Goal: Task Accomplishment & Management: Manage account settings

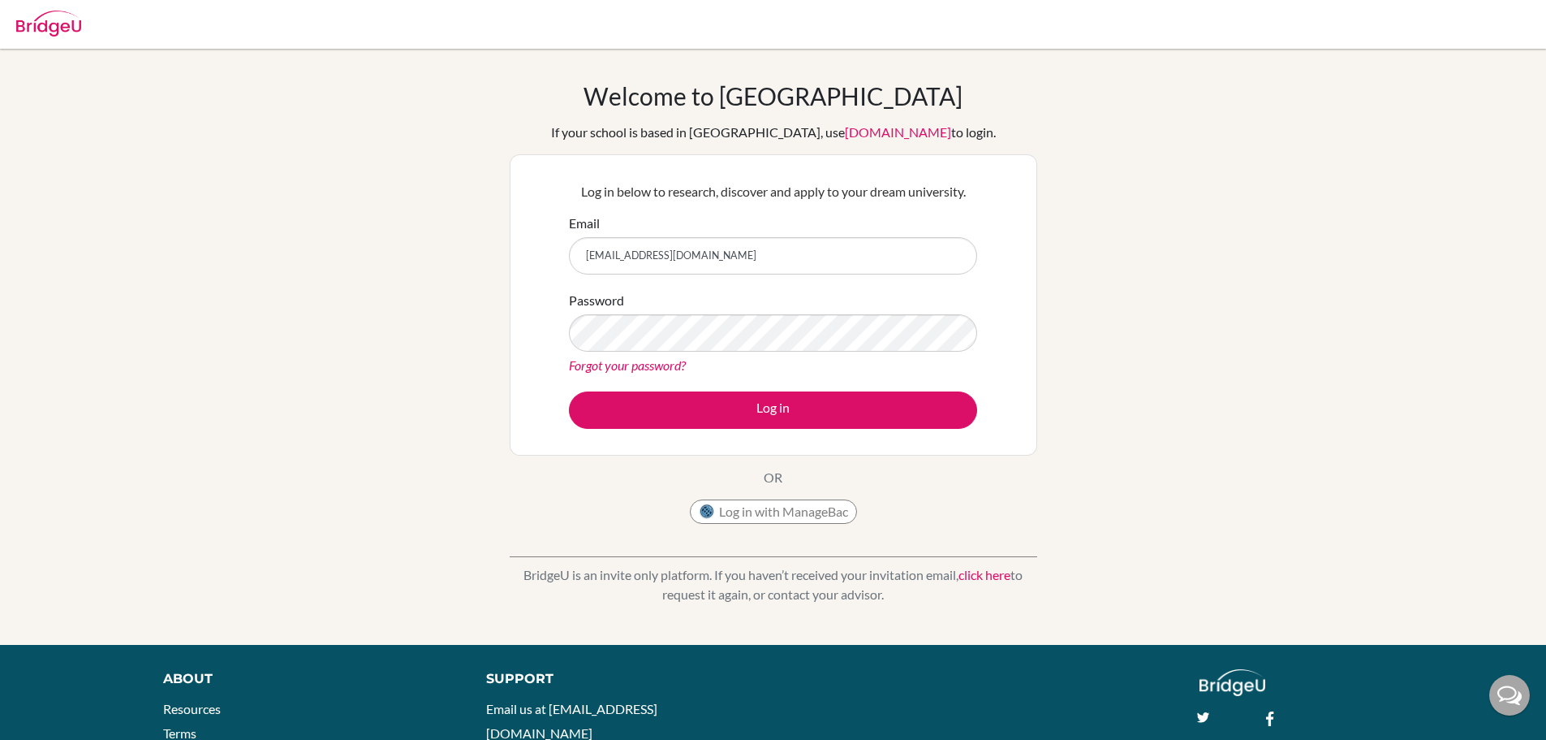
click at [865, 405] on button "Log in" at bounding box center [773, 409] width 408 height 37
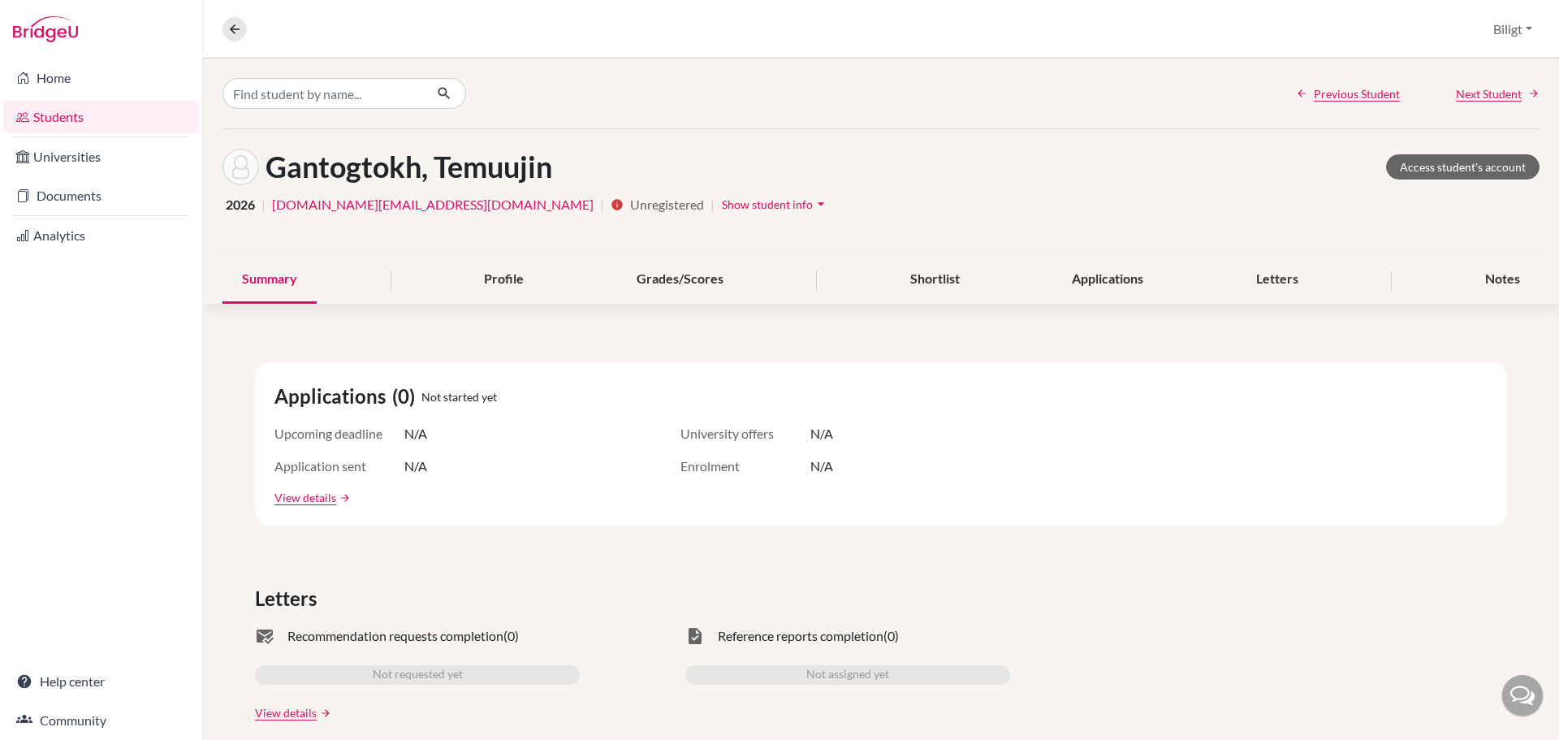
click at [813, 206] on icon "arrow_drop_down" at bounding box center [821, 204] width 16 height 16
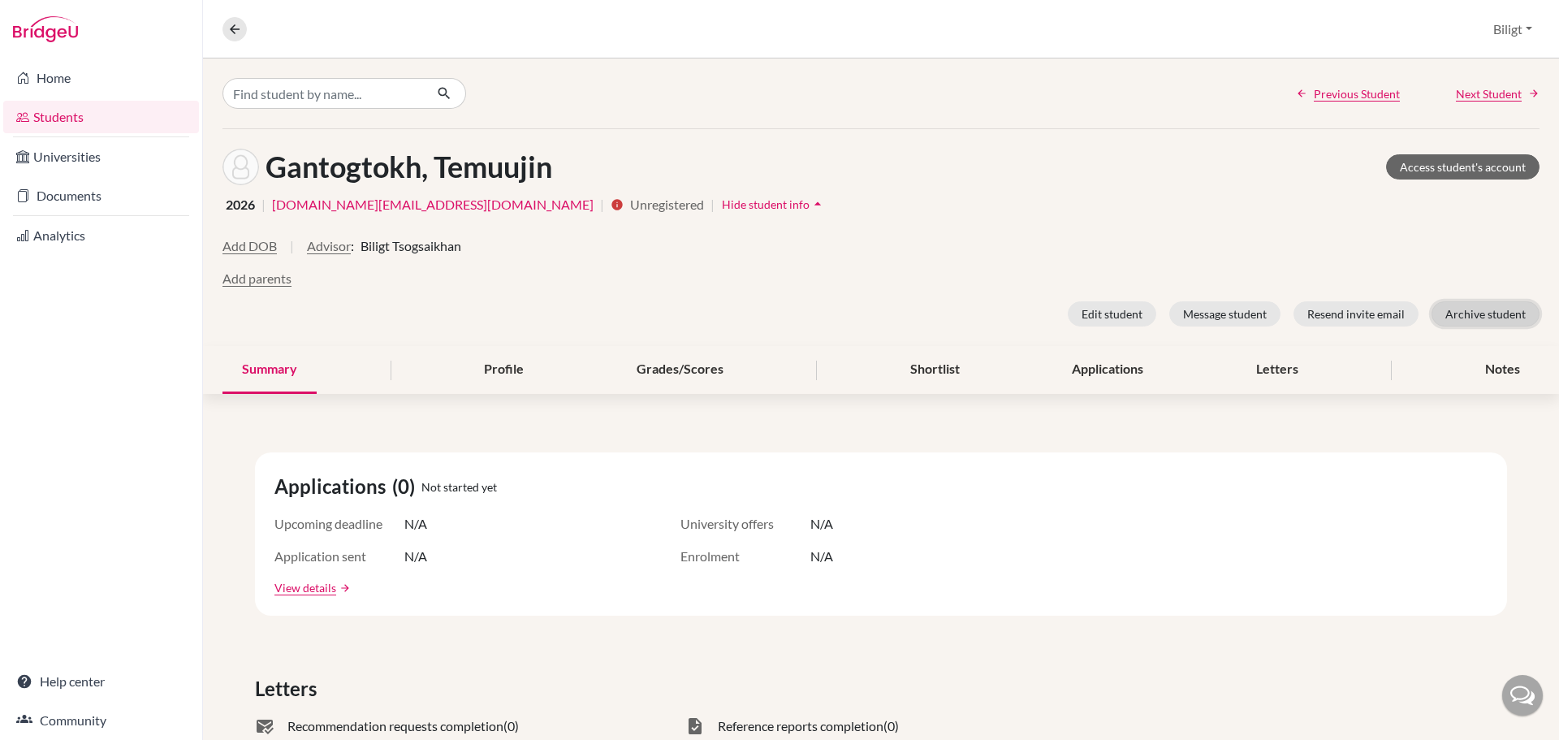
click at [1463, 314] on button "Archive student" at bounding box center [1485, 313] width 108 height 25
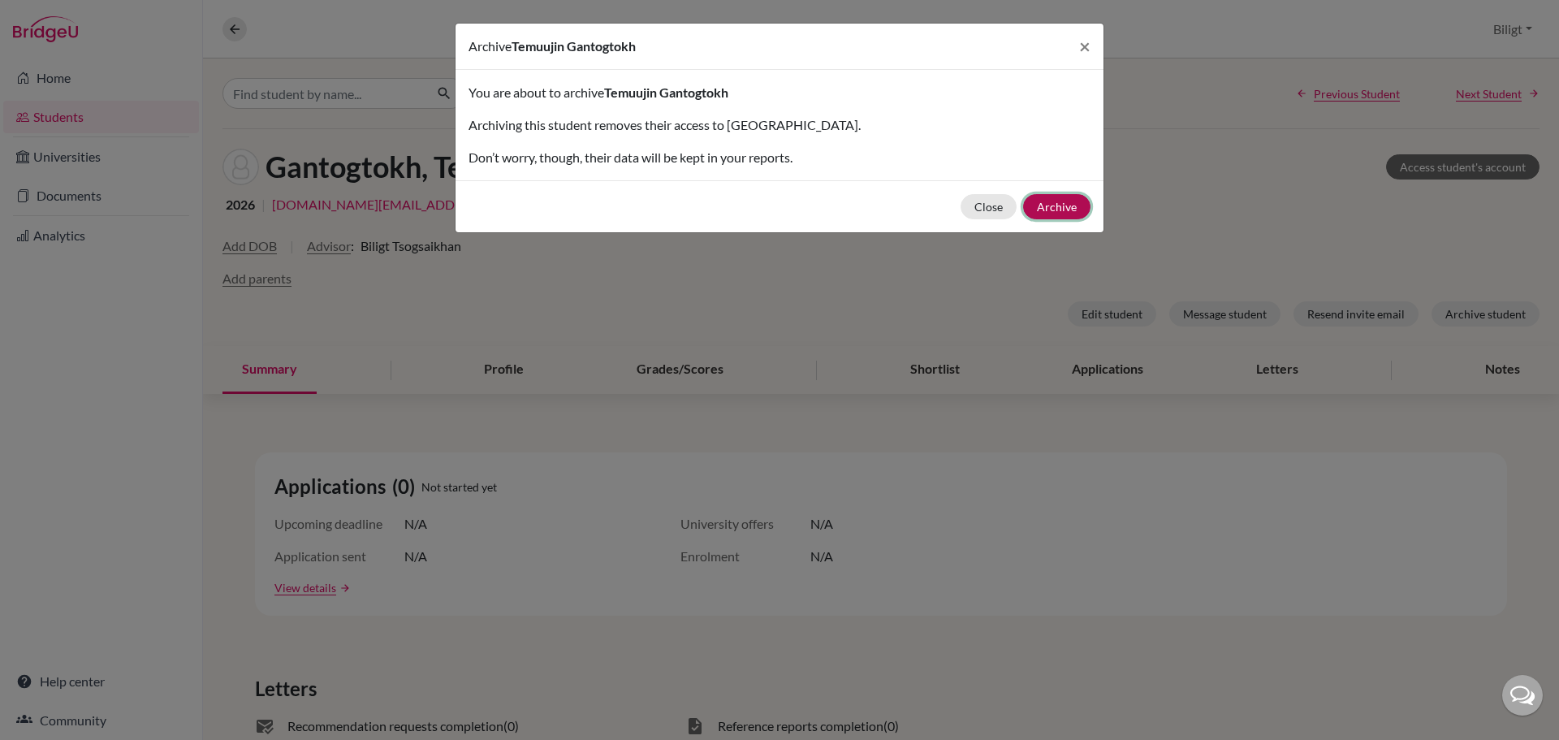
click at [1056, 203] on button "Archive" at bounding box center [1056, 206] width 67 height 25
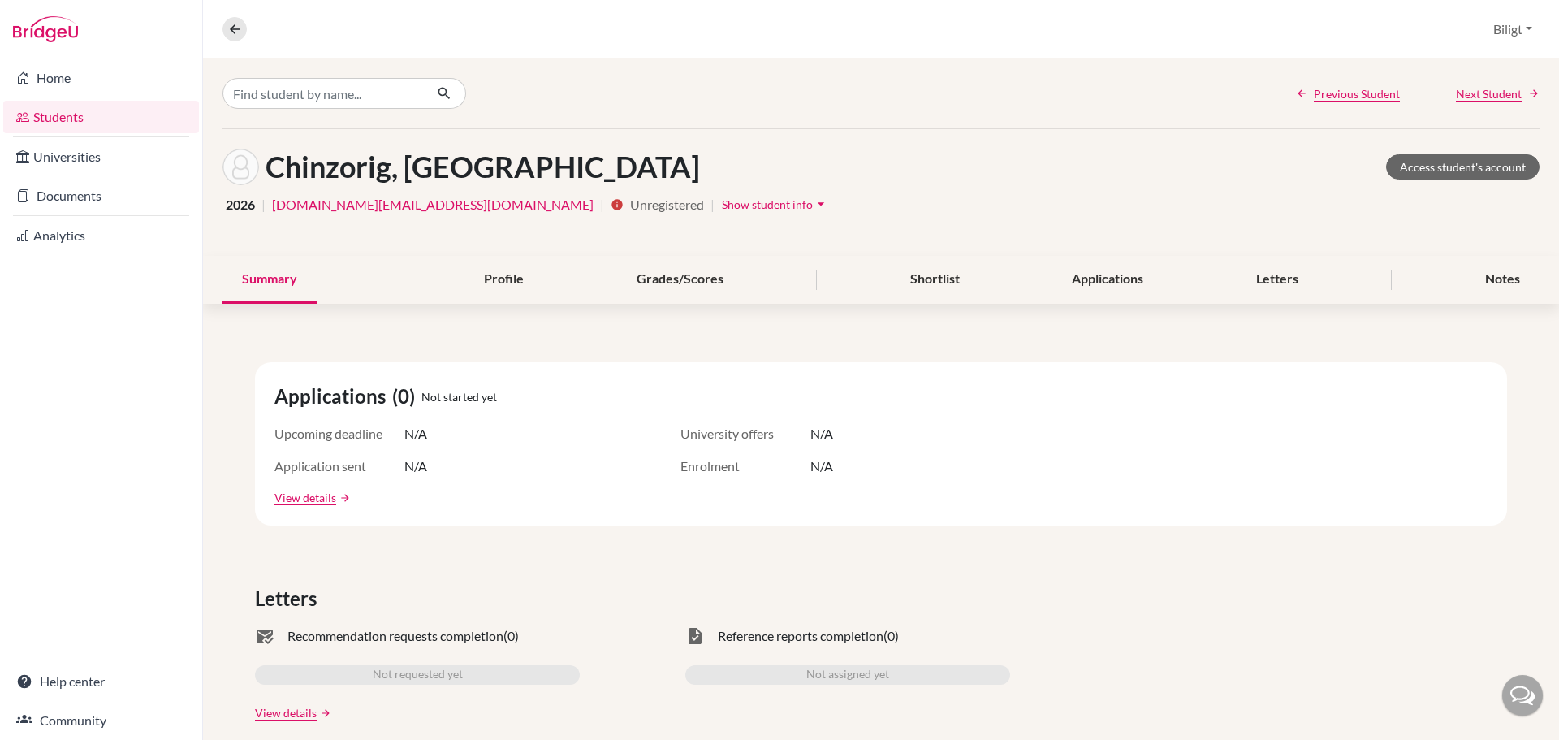
click at [722, 209] on span "Show student info" at bounding box center [767, 204] width 91 height 14
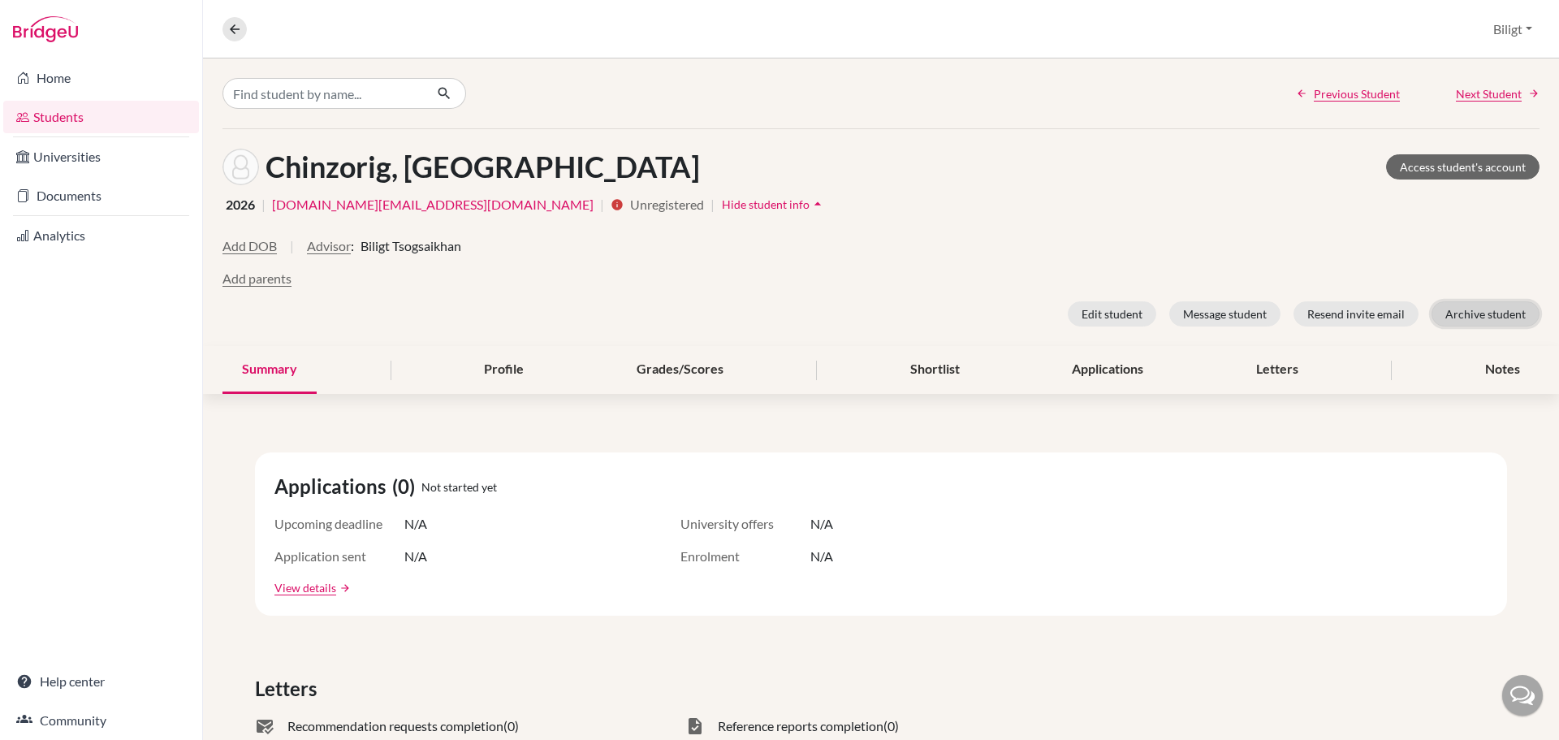
click at [1513, 317] on button "Archive student" at bounding box center [1485, 313] width 108 height 25
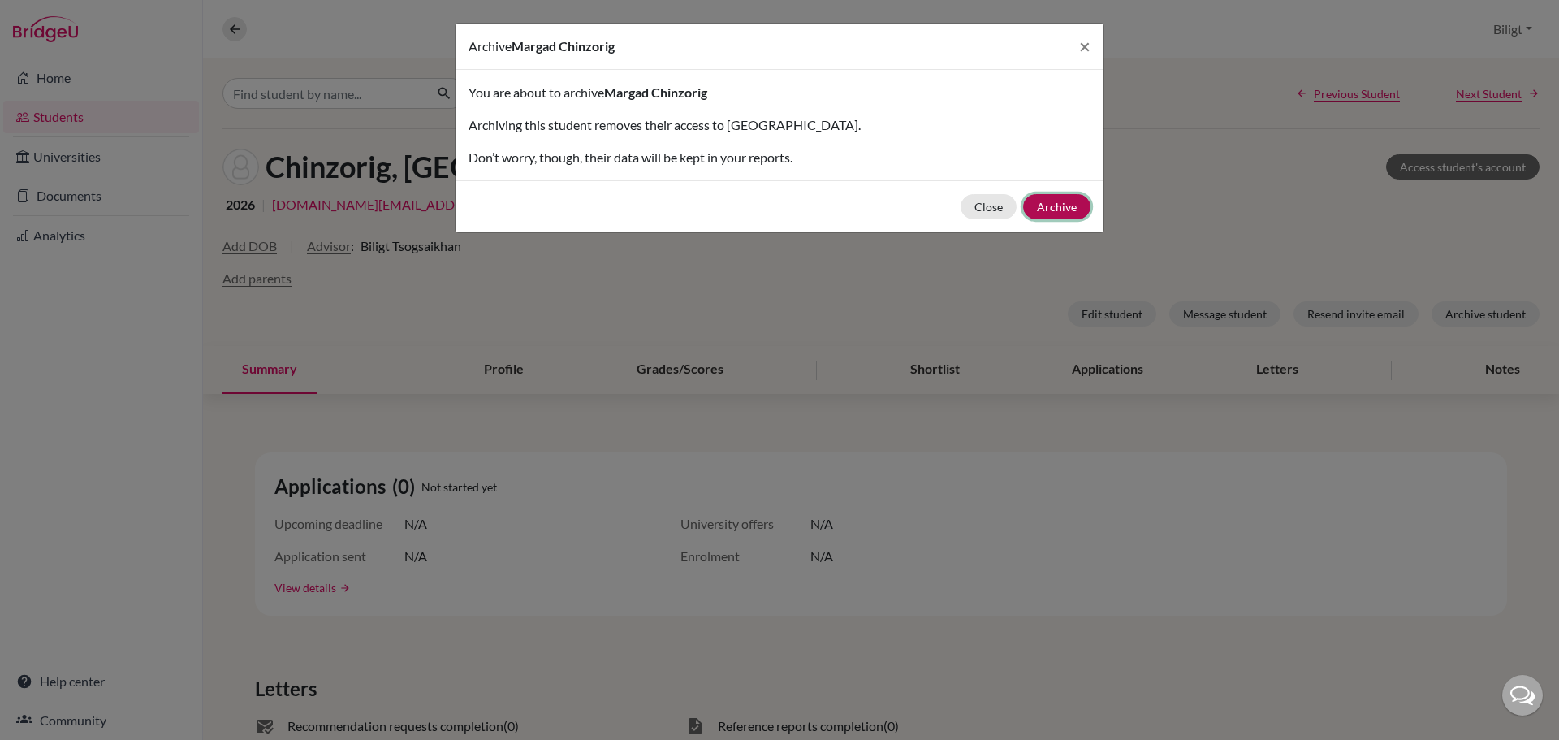
click at [1061, 201] on button "Archive" at bounding box center [1056, 206] width 67 height 25
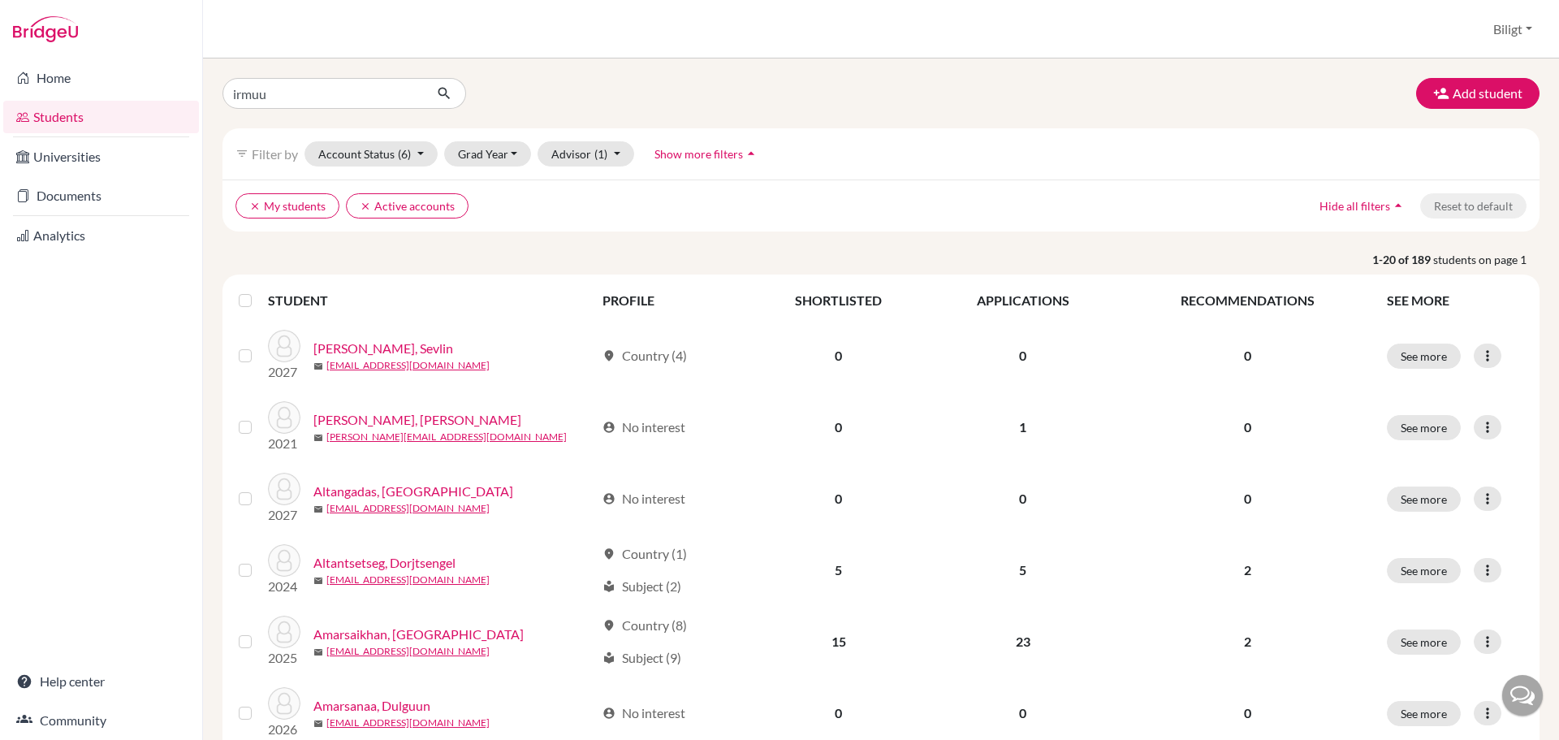
type input "irmuun"
click button "submit" at bounding box center [444, 93] width 43 height 31
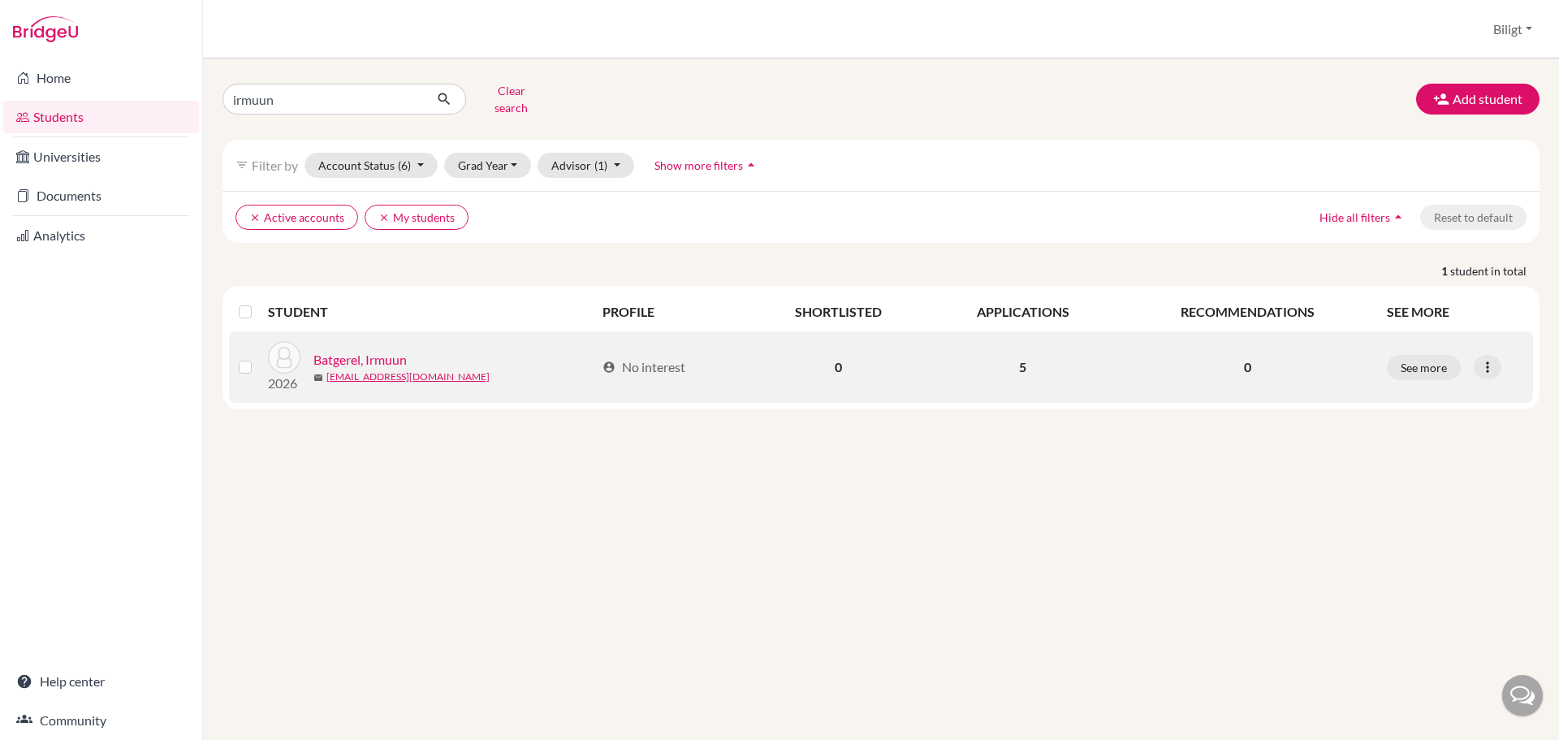
click at [352, 350] on link "Batgerel, Irmuun" at bounding box center [359, 359] width 93 height 19
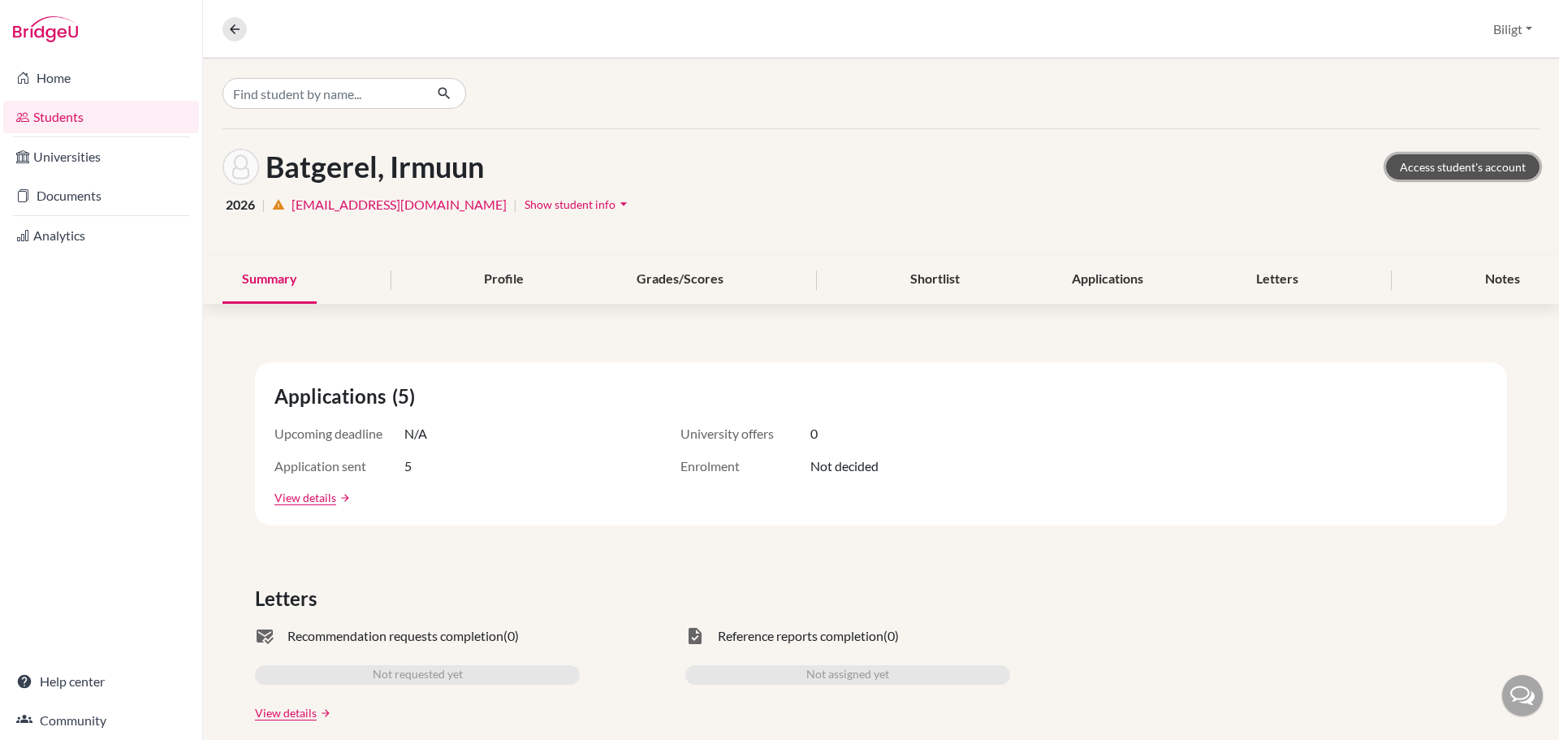
click at [1472, 174] on link "Access student's account" at bounding box center [1462, 166] width 153 height 25
